Goal: Share content: Share content

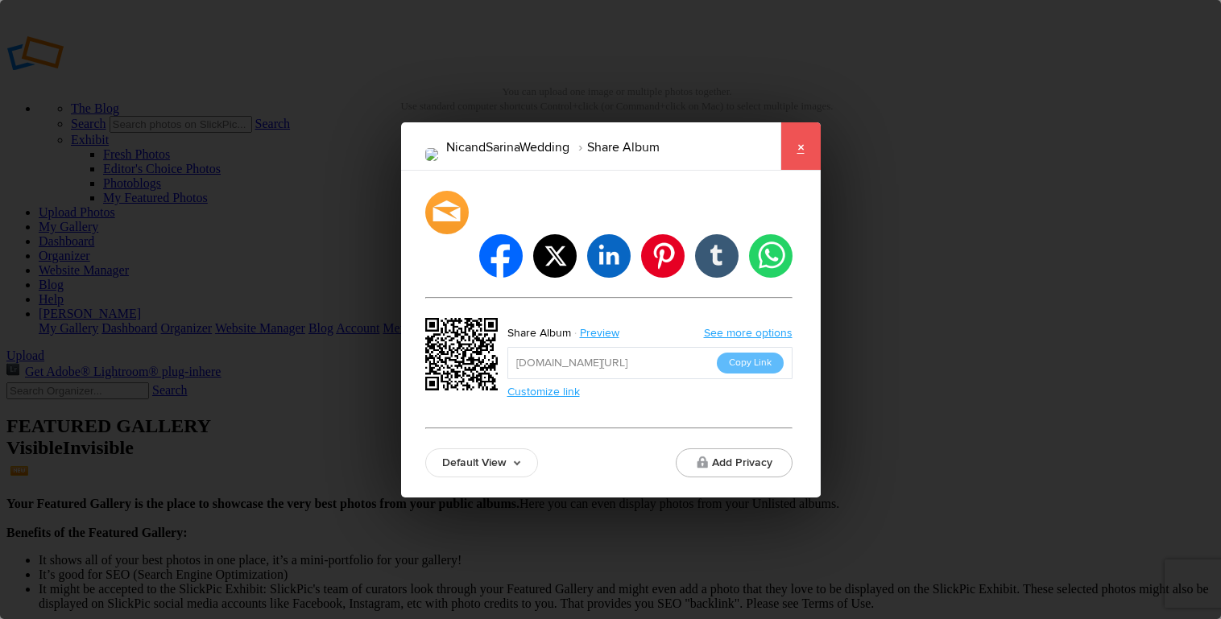
click at [788, 168] on link "×" at bounding box center [801, 146] width 40 height 48
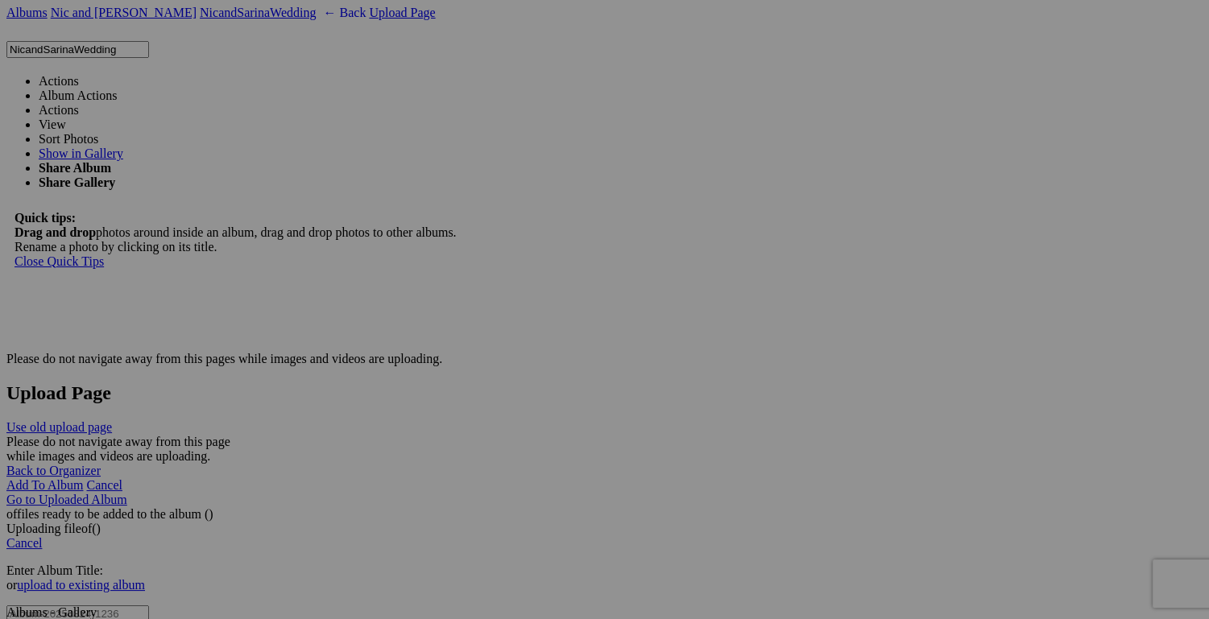
scroll to position [2820, 0]
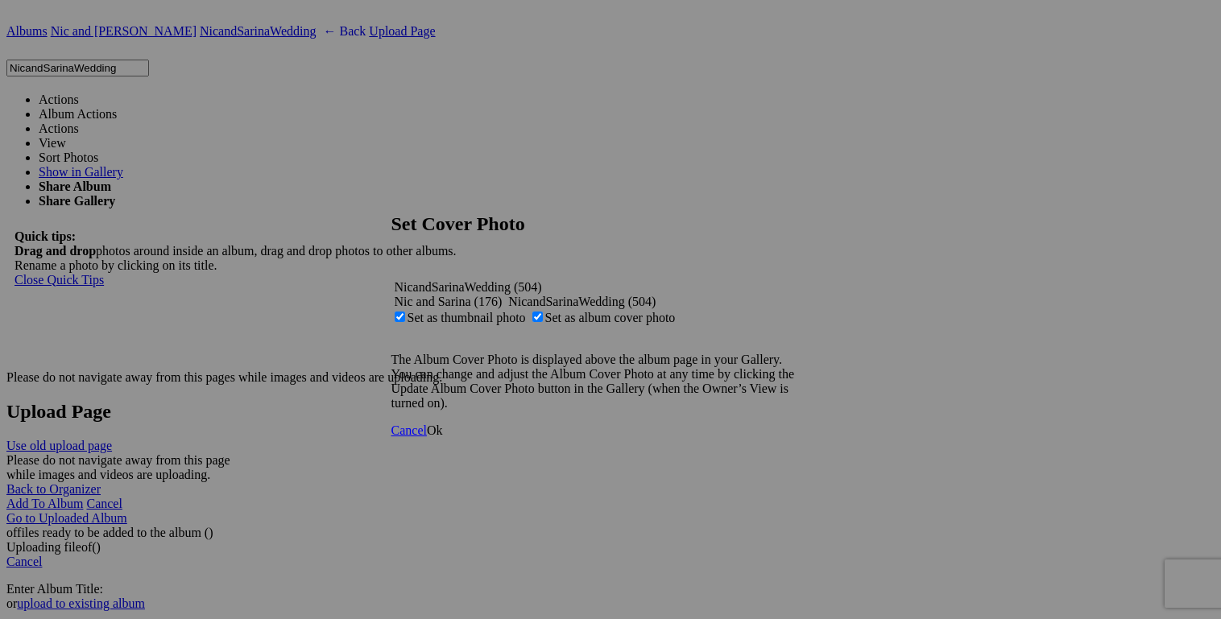
click at [443, 437] on span "Ok" at bounding box center [435, 431] width 16 height 14
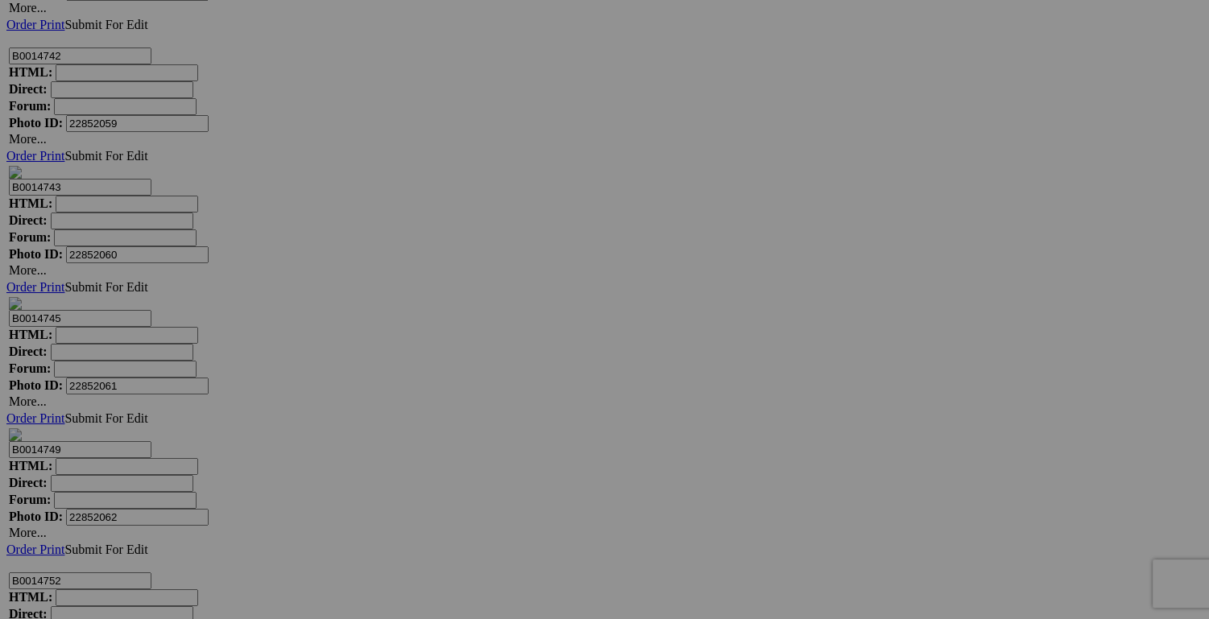
scroll to position [17017, 0]
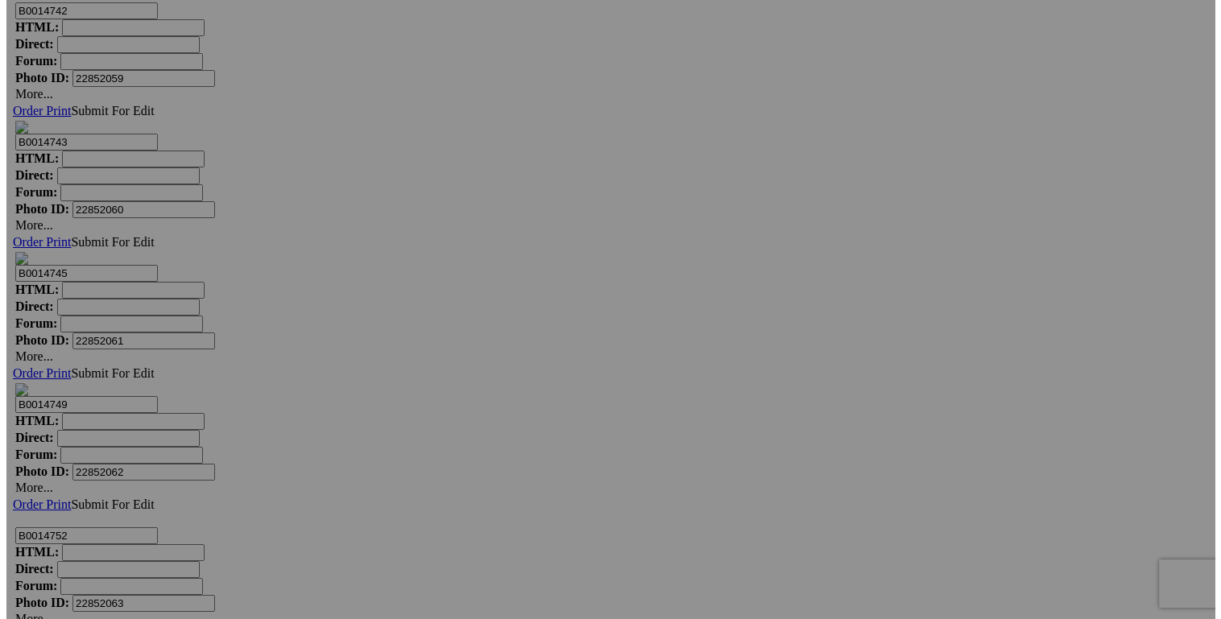
scroll to position [0, 0]
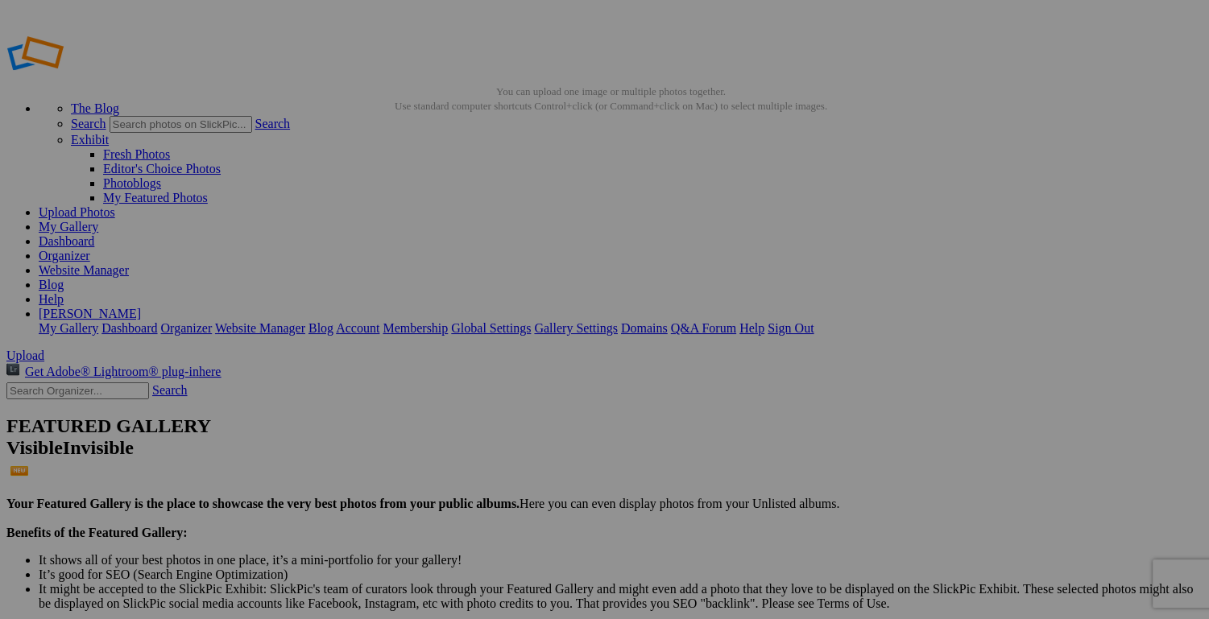
drag, startPoint x: 201, startPoint y: 242, endPoint x: 146, endPoint y: 136, distance: 120.0
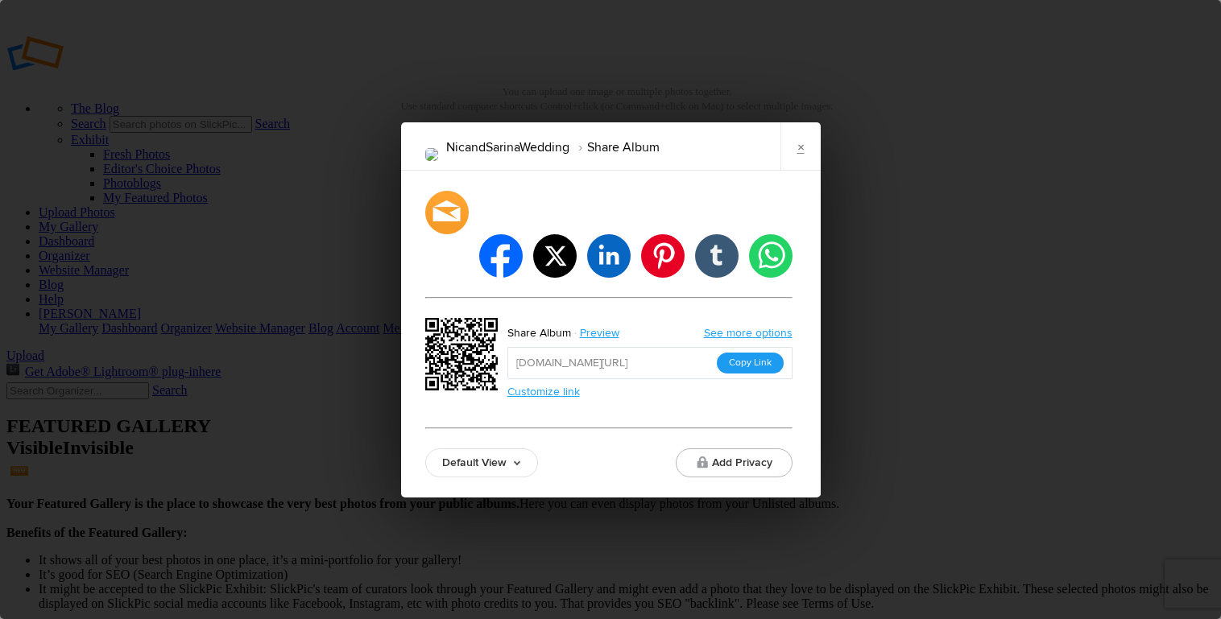
click at [755, 353] on button "Copy Link" at bounding box center [750, 363] width 67 height 21
click at [798, 171] on link "×" at bounding box center [801, 146] width 40 height 48
